Goal: Task Accomplishment & Management: Manage account settings

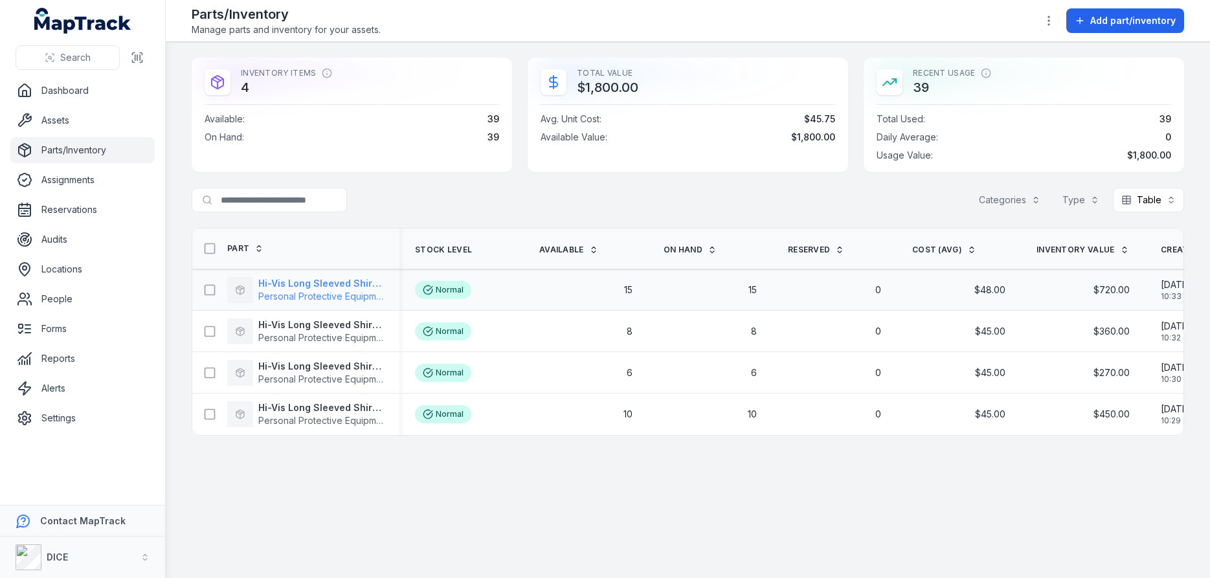
click at [315, 280] on strong "Hi-Vis Long Sleeved Shirt X Large" at bounding box center [321, 283] width 126 height 13
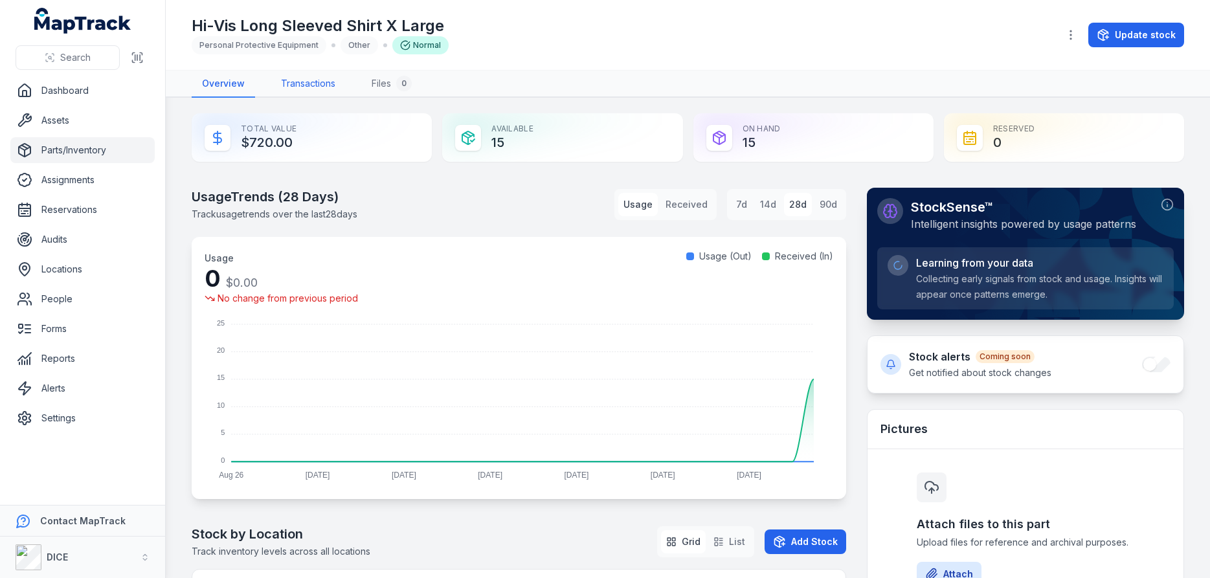
click at [313, 82] on link "Transactions" at bounding box center [308, 84] width 75 height 27
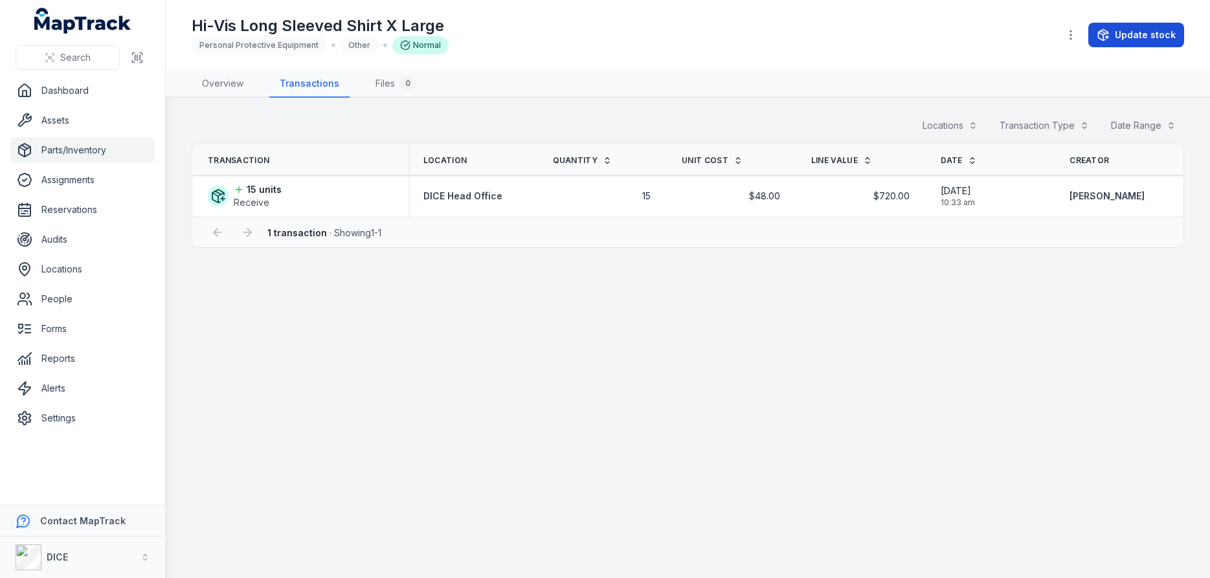
click at [1146, 40] on button "Update stock" at bounding box center [1136, 35] width 96 height 25
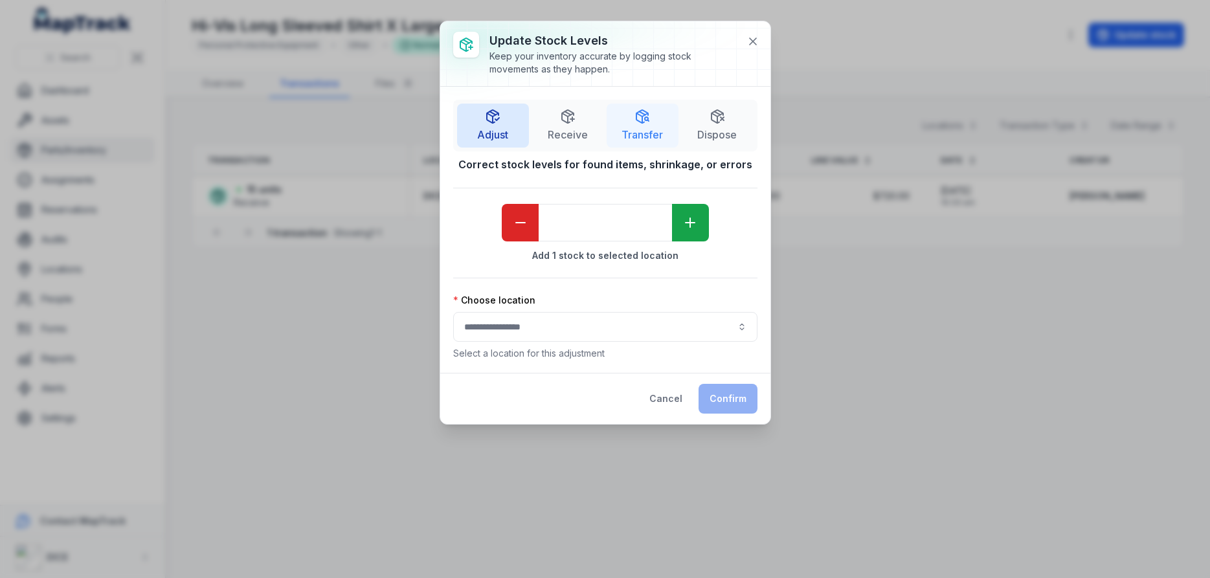
click at [644, 117] on polyline "button" at bounding box center [642, 114] width 11 height 3
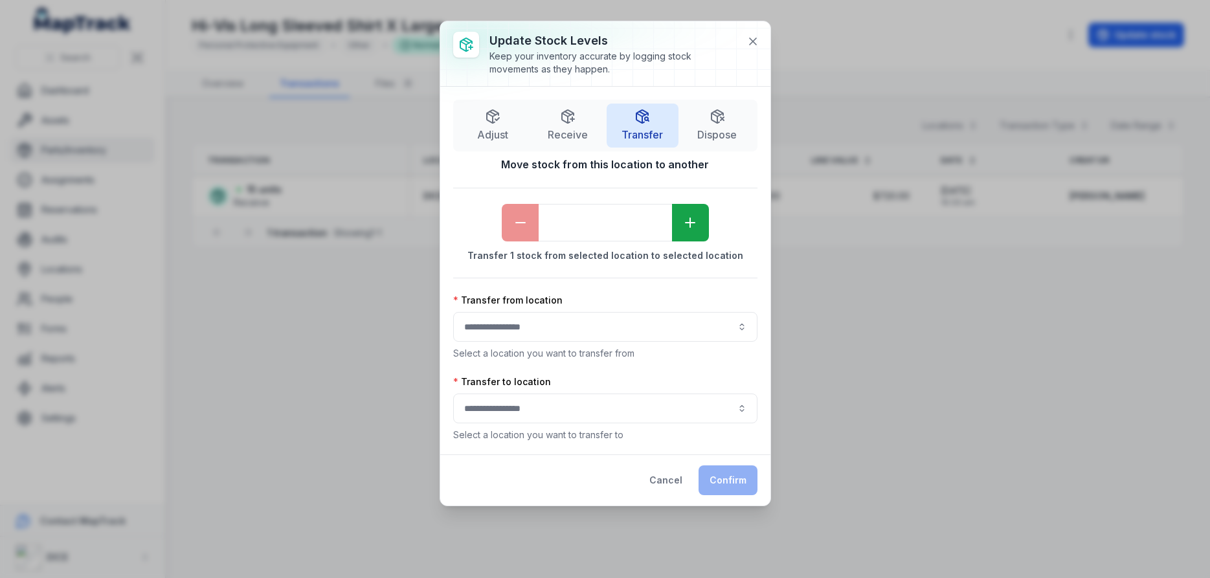
click at [595, 329] on button "button" at bounding box center [605, 327] width 304 height 30
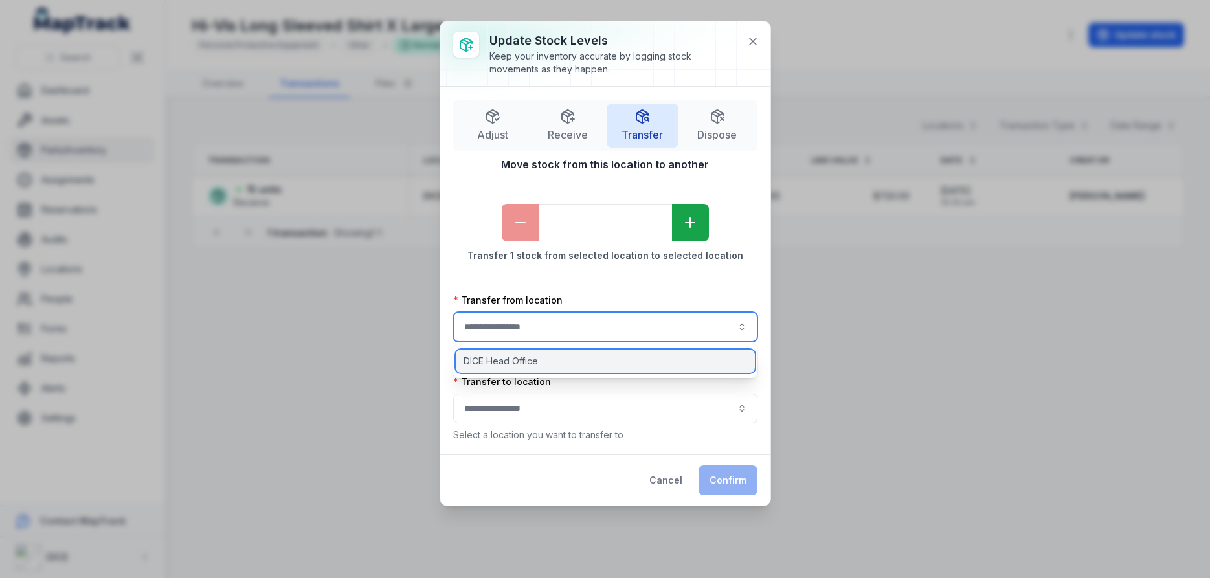
click at [513, 360] on span "DICE Head Office" at bounding box center [500, 361] width 74 height 13
type input "**********"
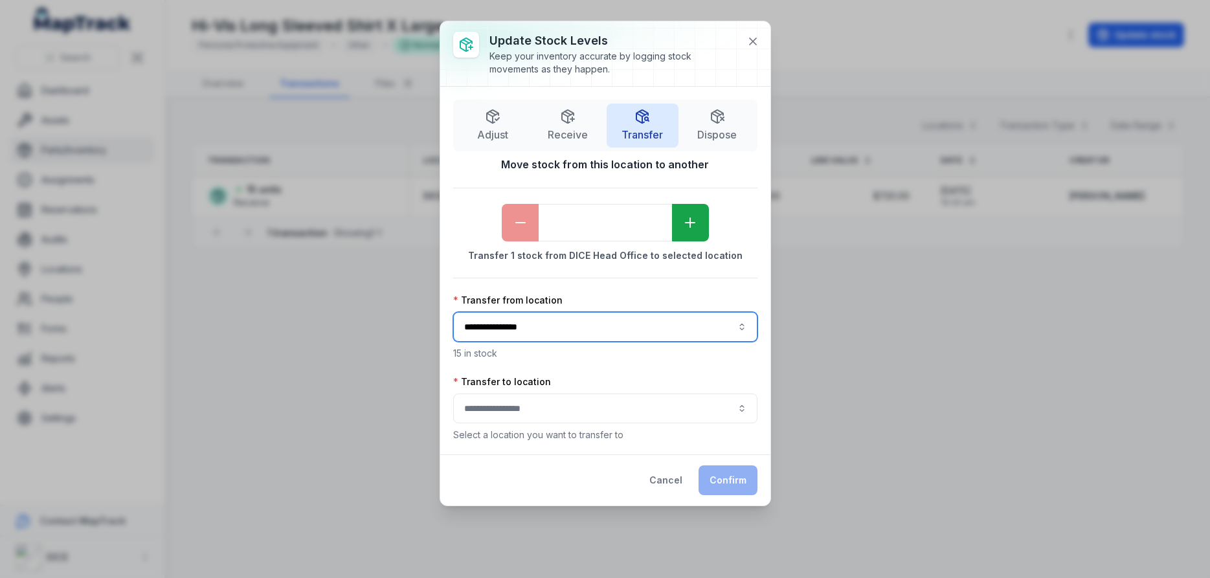
click at [556, 410] on button "button" at bounding box center [605, 409] width 304 height 30
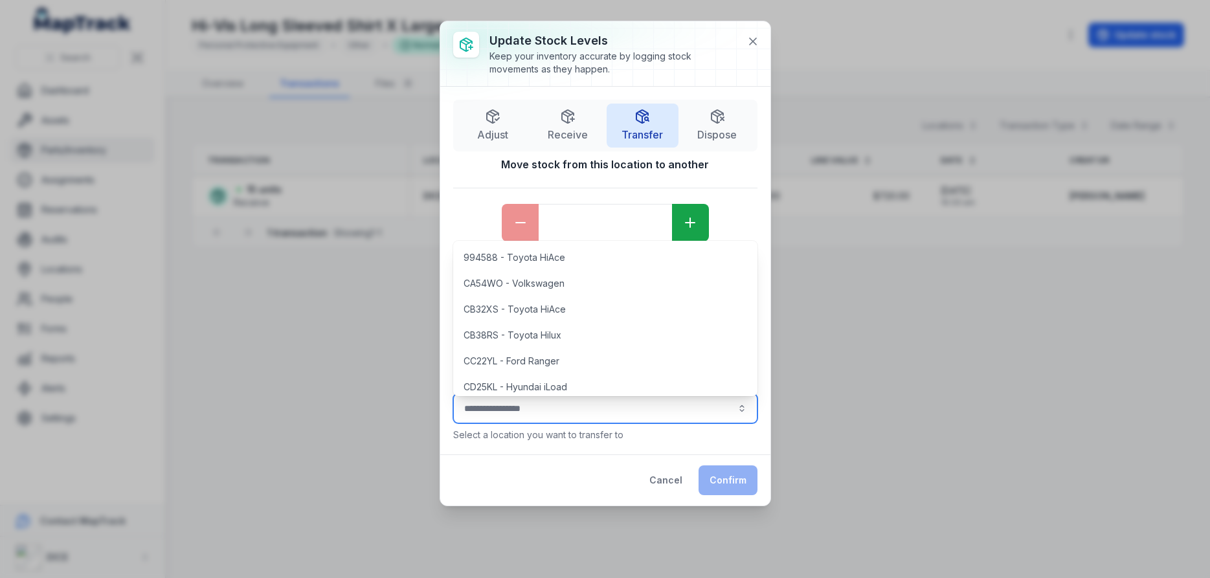
click at [556, 410] on button "button" at bounding box center [605, 409] width 304 height 30
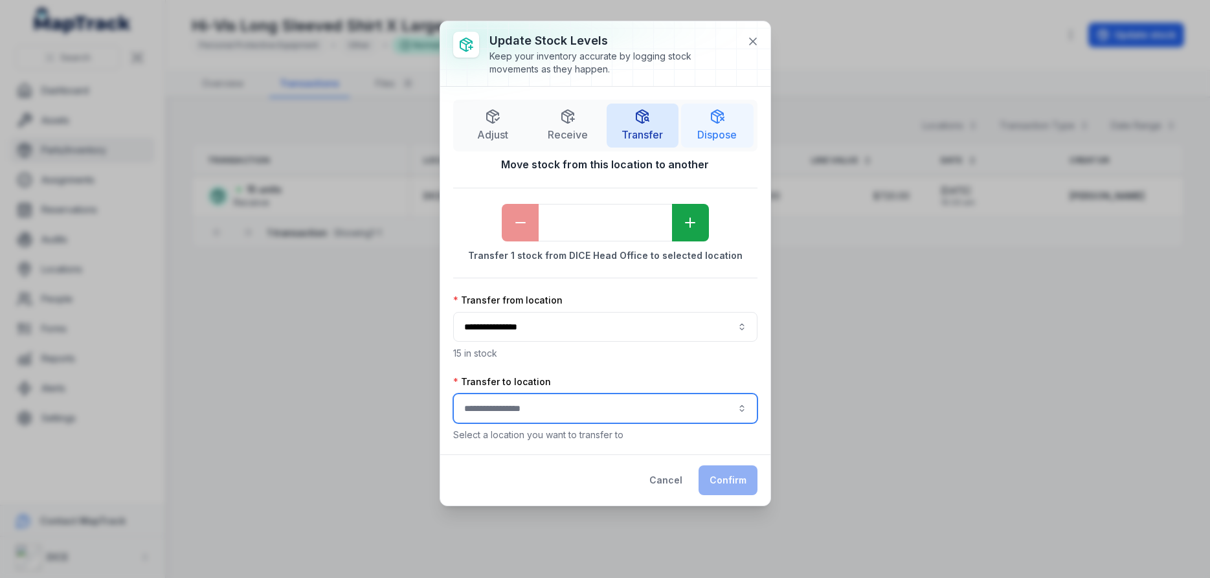
click at [720, 122] on icon "button" at bounding box center [717, 117] width 16 height 16
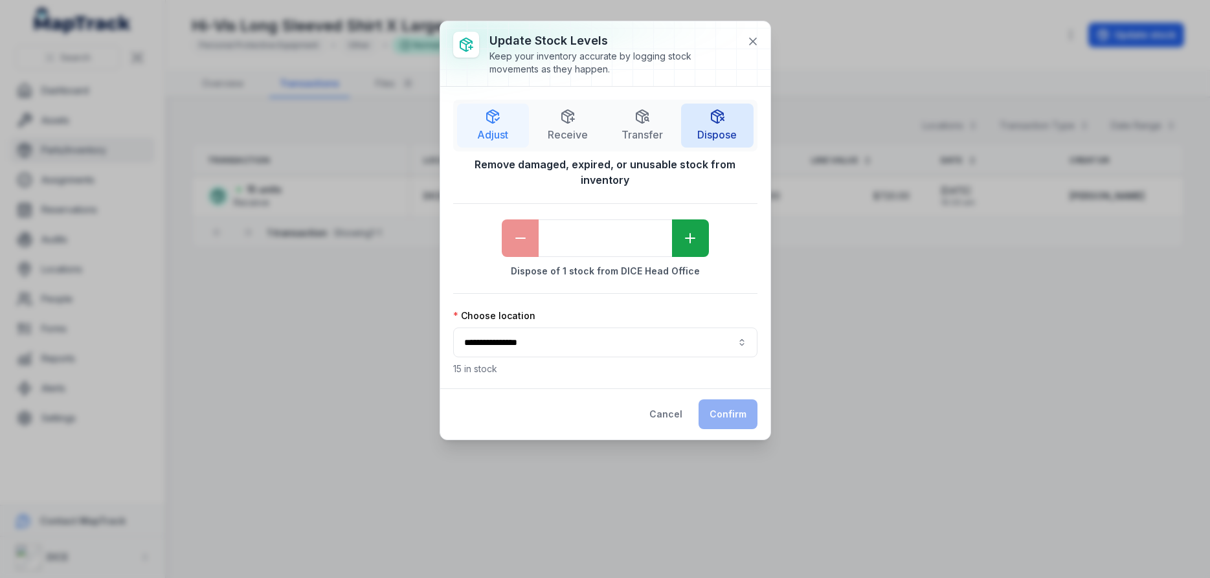
click at [493, 120] on line "button" at bounding box center [493, 120] width 0 height 6
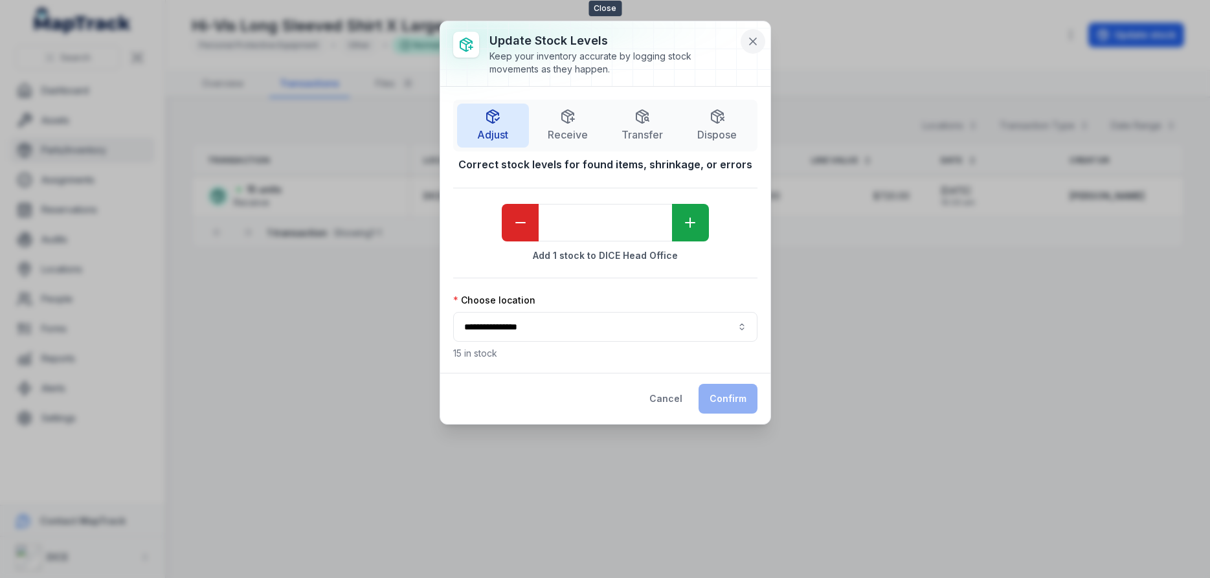
click at [756, 39] on icon at bounding box center [752, 41] width 13 height 13
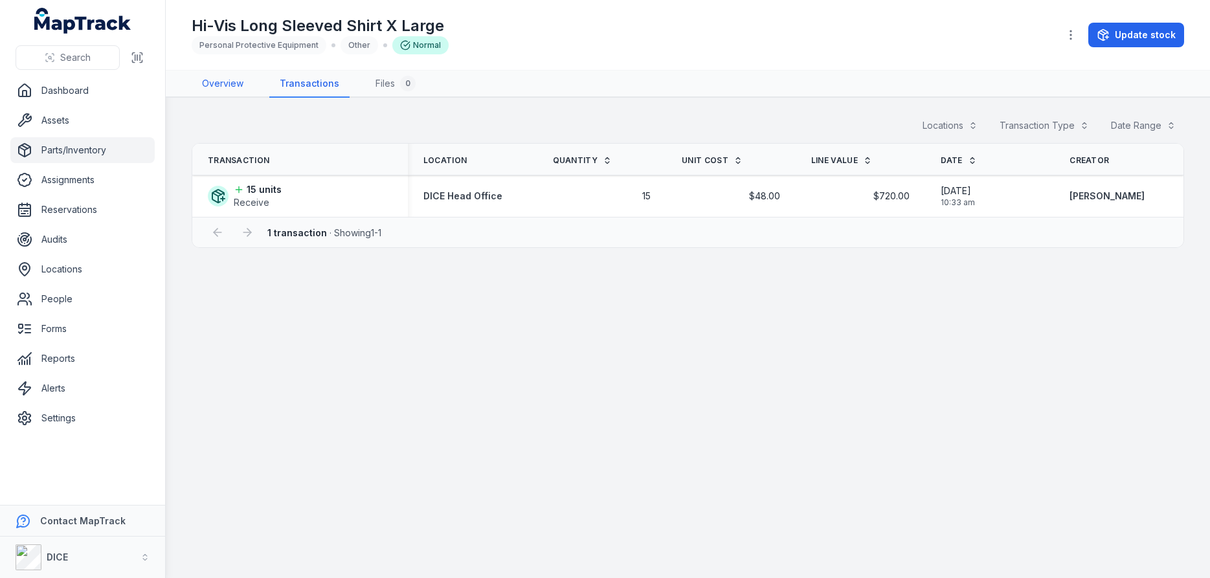
click at [219, 82] on link "Overview" at bounding box center [223, 84] width 62 height 27
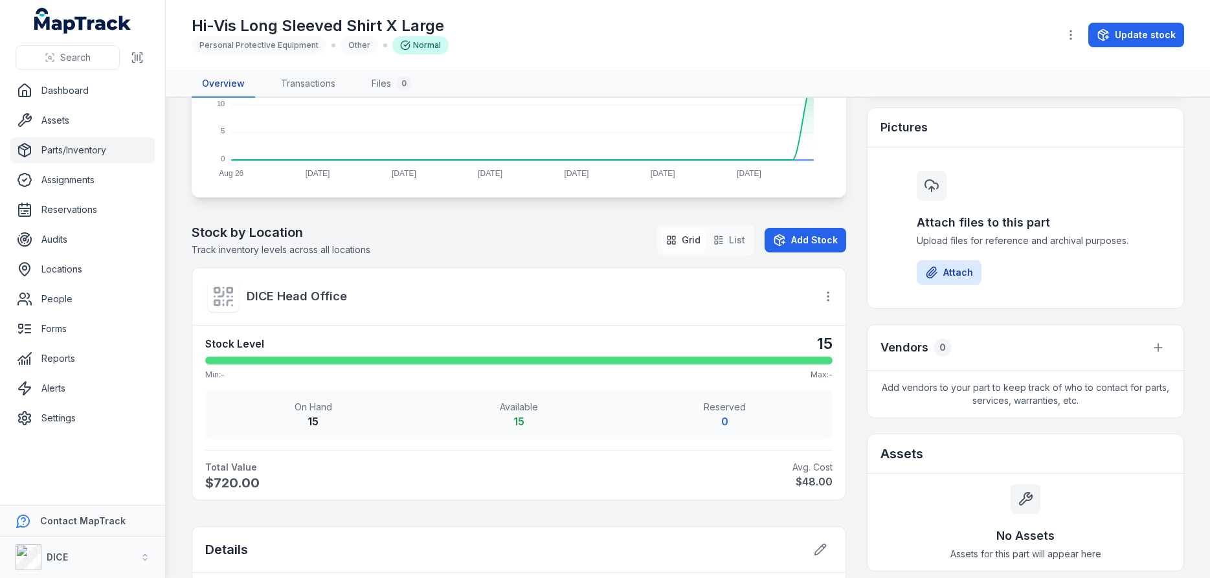
scroll to position [311, 0]
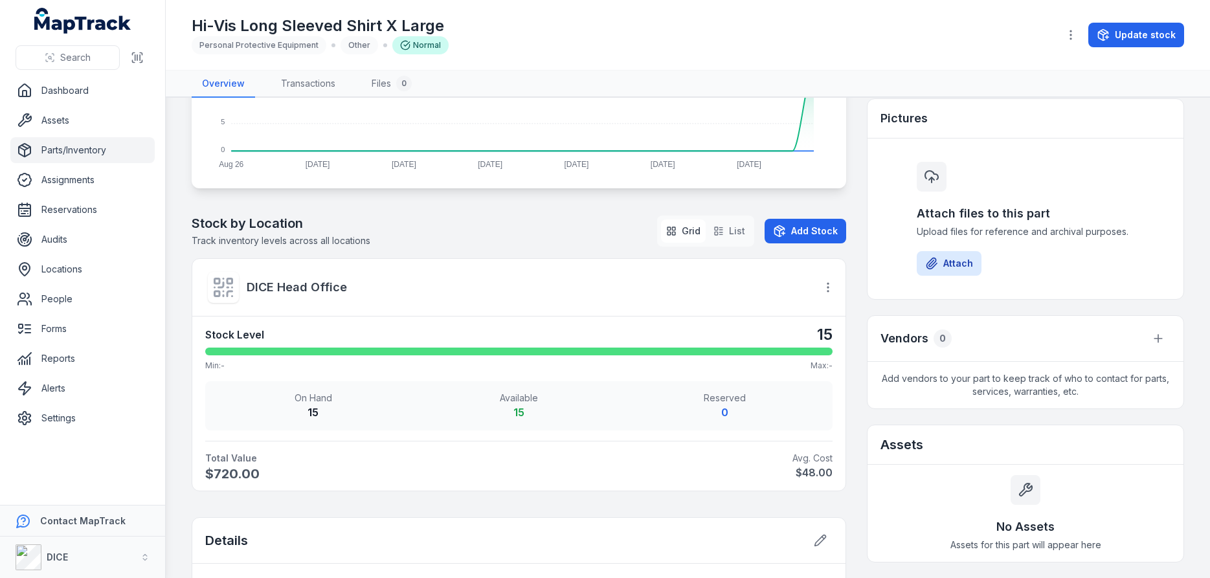
click at [75, 150] on link "Parts/Inventory" at bounding box center [82, 150] width 144 height 26
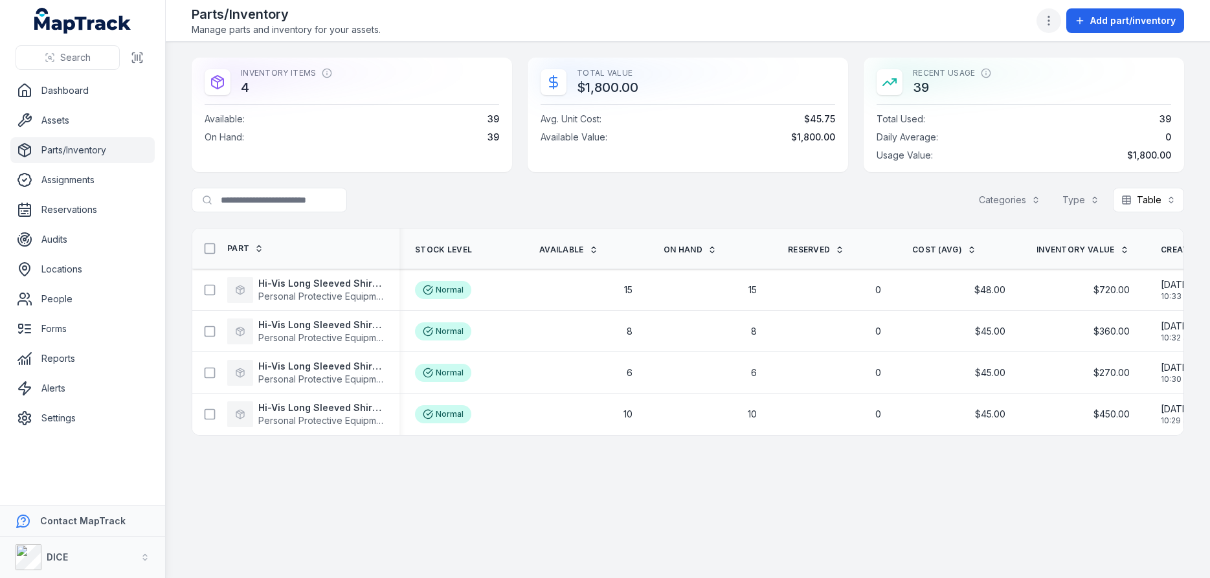
click at [1049, 20] on circle "button" at bounding box center [1048, 20] width 1 height 1
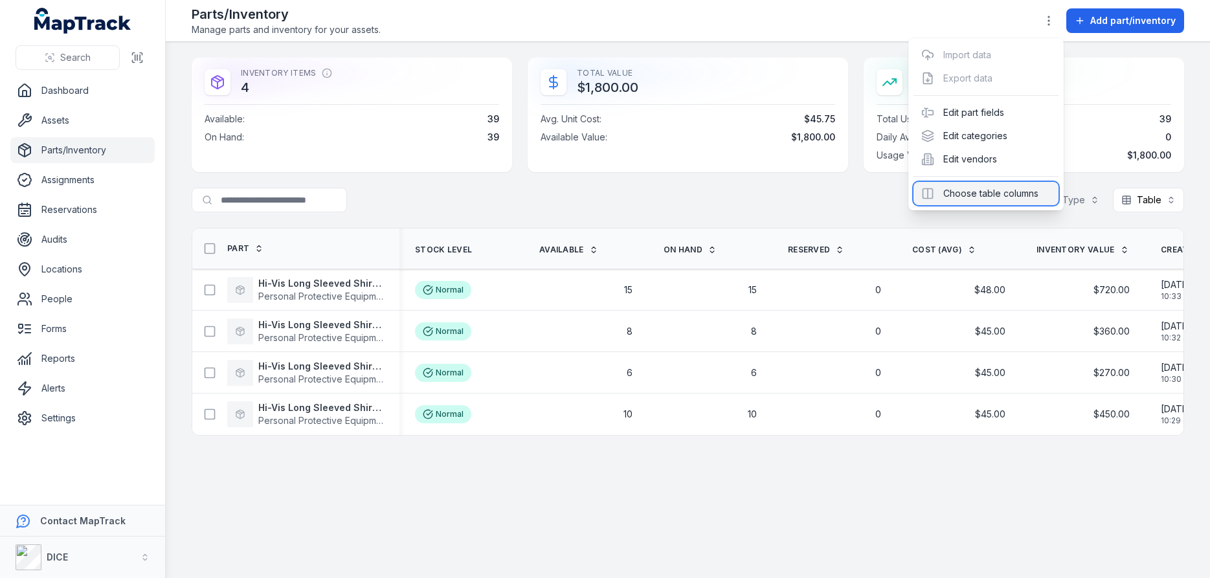
click at [1016, 194] on div "Choose table columns" at bounding box center [985, 193] width 145 height 23
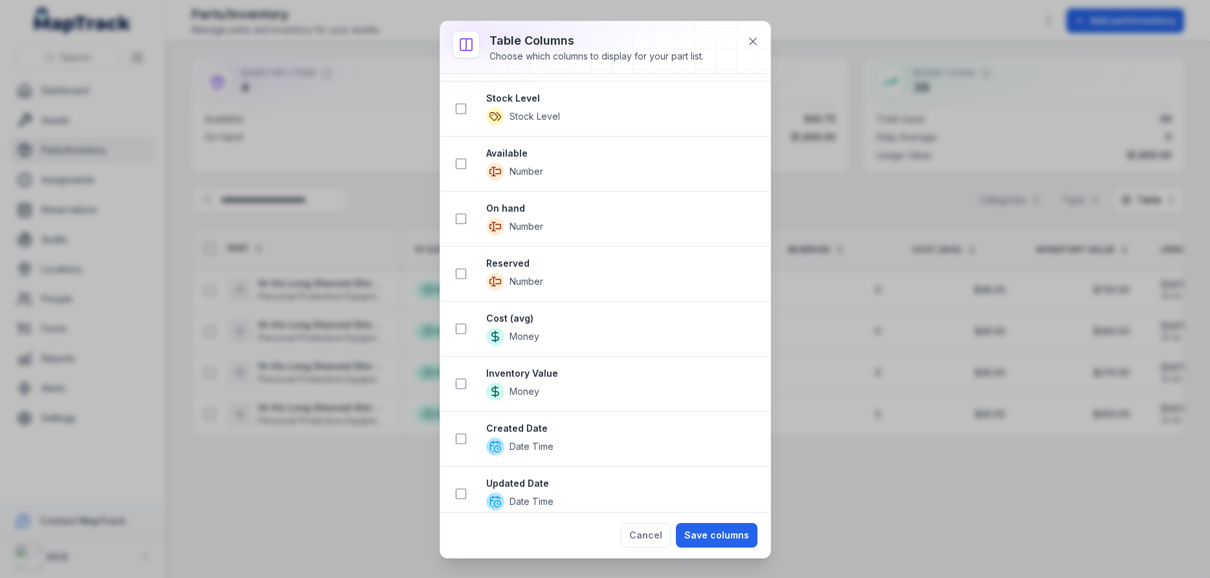
scroll to position [52, 0]
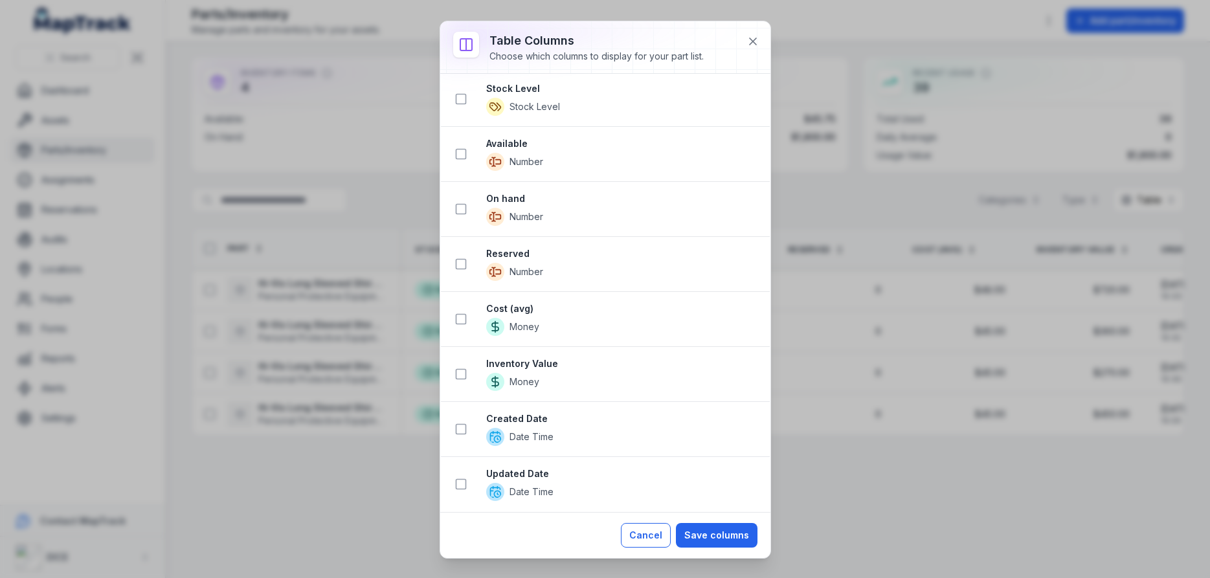
click at [649, 535] on button "Cancel" at bounding box center [646, 535] width 50 height 25
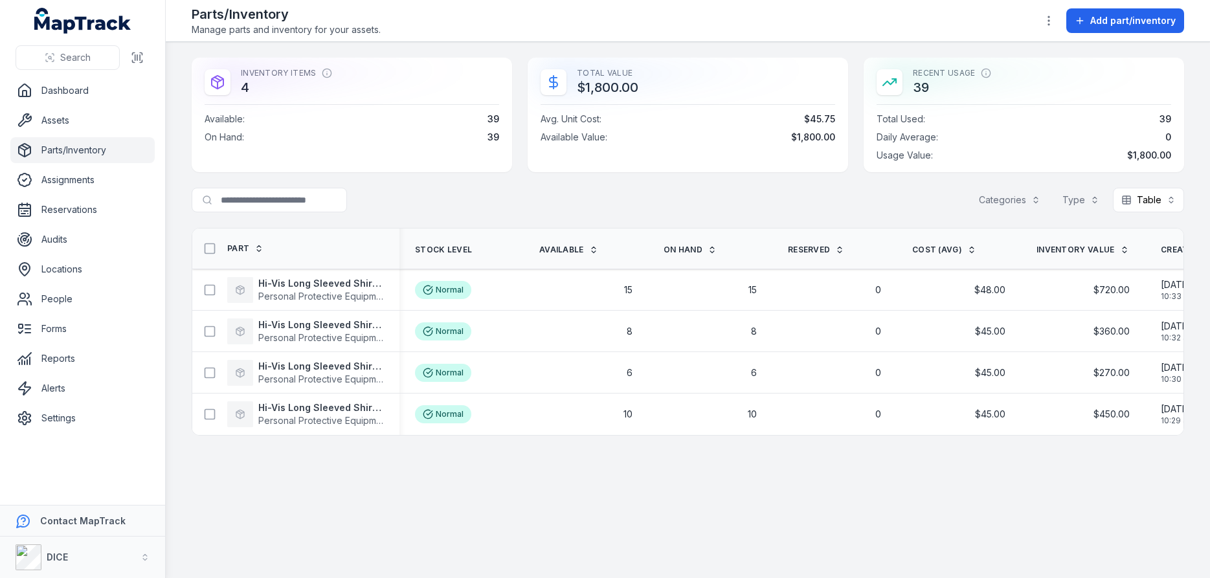
click at [813, 249] on span "Reserved" at bounding box center [809, 250] width 42 height 10
click at [234, 249] on span "Part" at bounding box center [238, 248] width 22 height 10
click at [1050, 19] on icon "button" at bounding box center [1048, 20] width 13 height 13
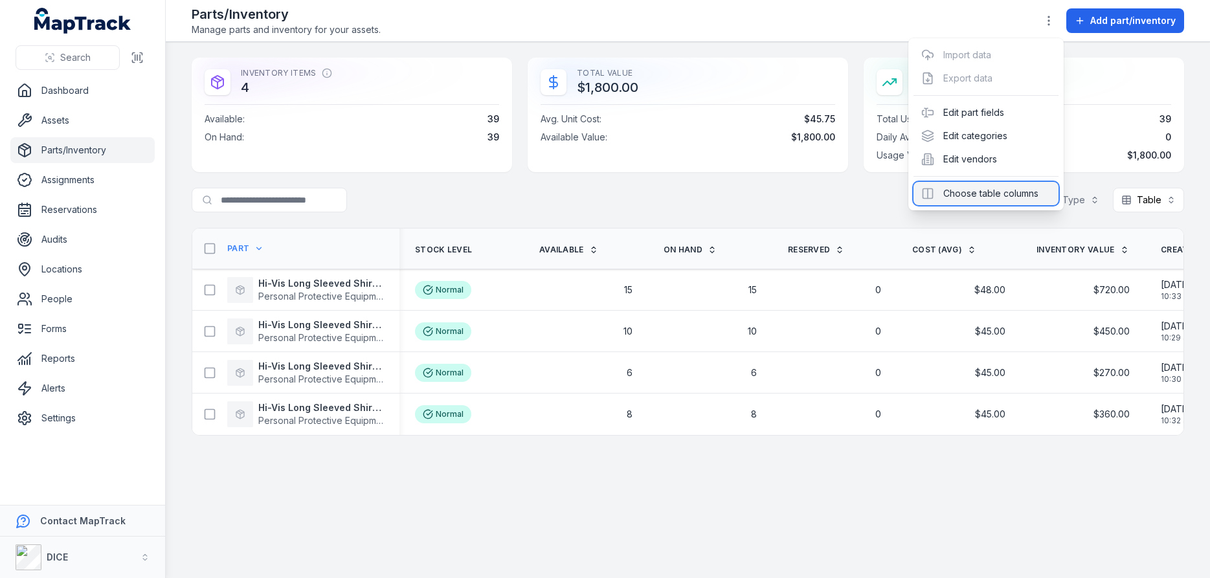
click at [978, 194] on div "Choose table columns" at bounding box center [985, 193] width 145 height 23
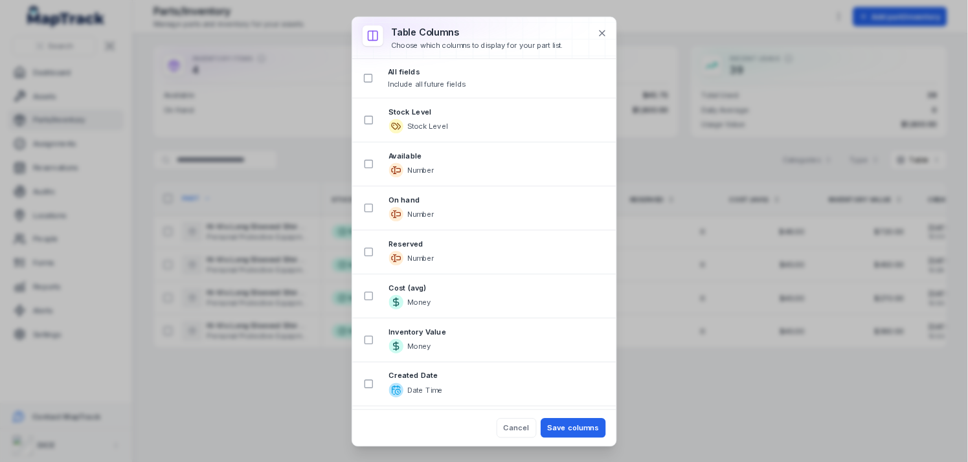
scroll to position [52, 0]
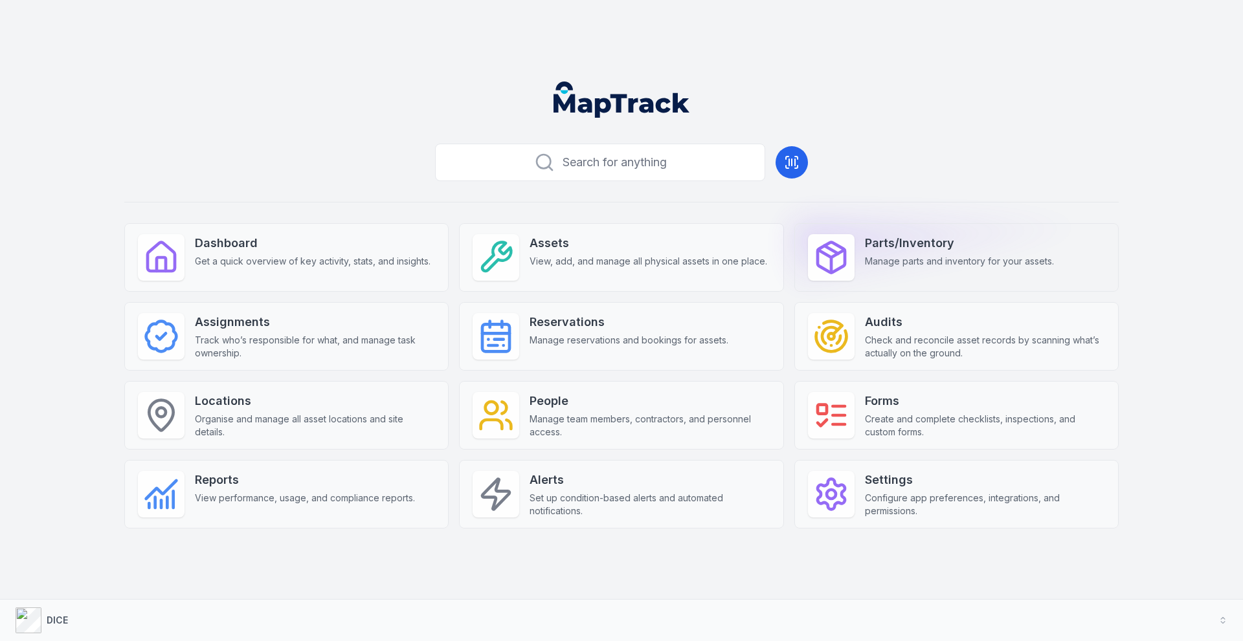
click at [918, 244] on strong "Parts/Inventory" at bounding box center [959, 243] width 189 height 18
